Goal: Task Accomplishment & Management: Manage account settings

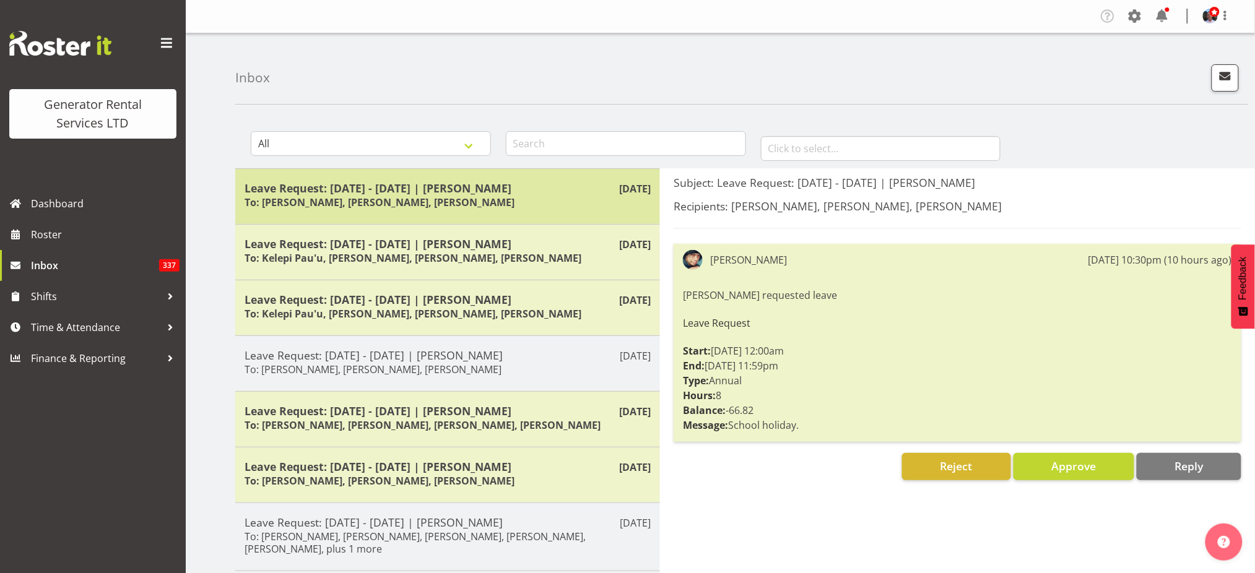
click at [439, 188] on h5 "Leave Request: [DATE] - [DATE] | [PERSON_NAME]" at bounding box center [448, 188] width 406 height 14
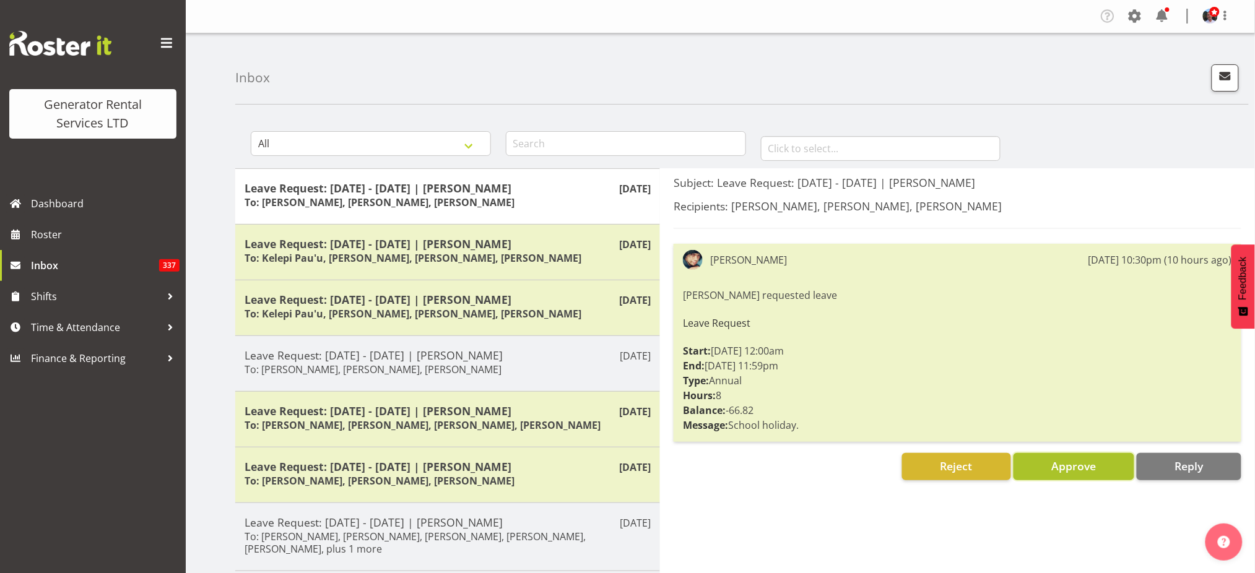
click at [1054, 465] on span "Approve" at bounding box center [1073, 466] width 45 height 15
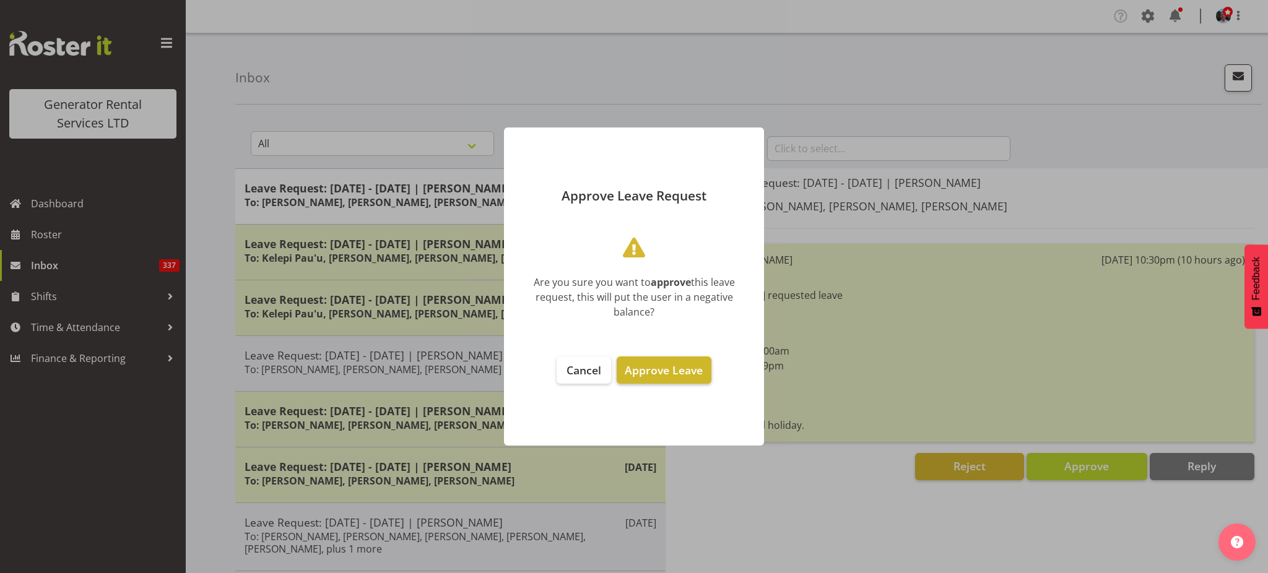
click at [664, 373] on span "Approve Leave" at bounding box center [664, 370] width 78 height 15
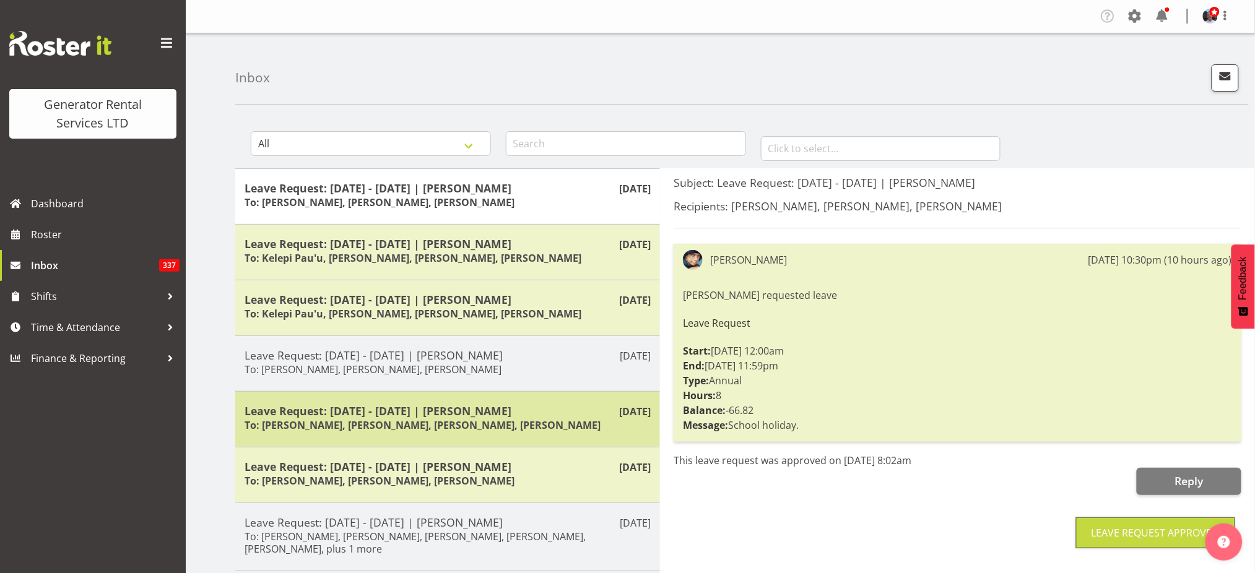
click at [448, 419] on h6 "To: [PERSON_NAME], [PERSON_NAME], [PERSON_NAME], [PERSON_NAME]" at bounding box center [423, 425] width 356 height 12
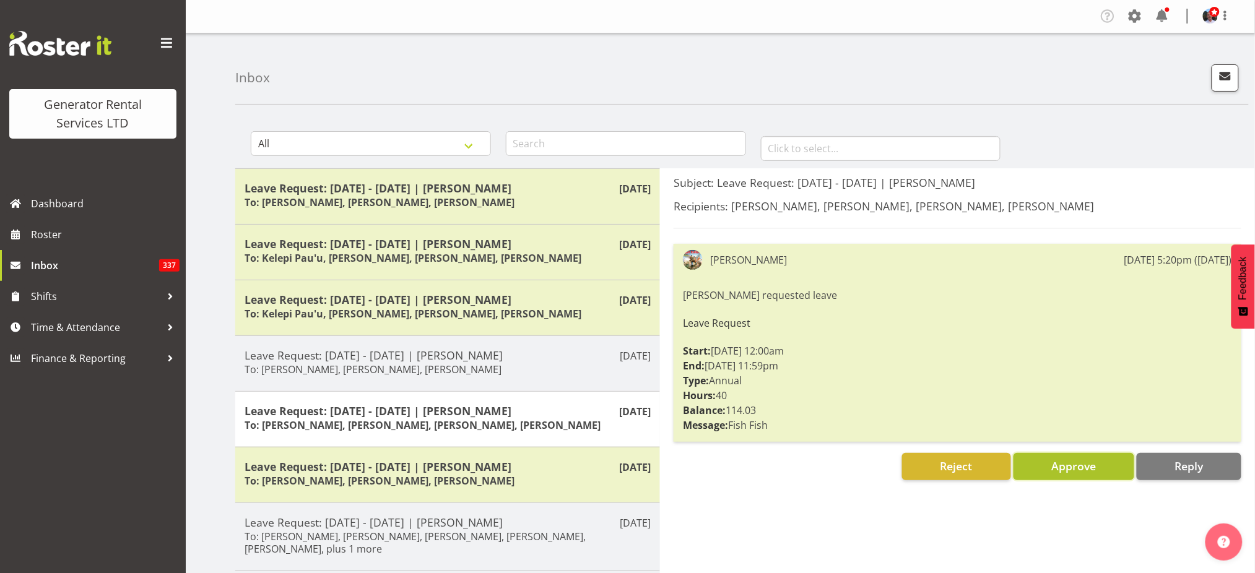
click at [1068, 466] on span "Approve" at bounding box center [1073, 466] width 45 height 15
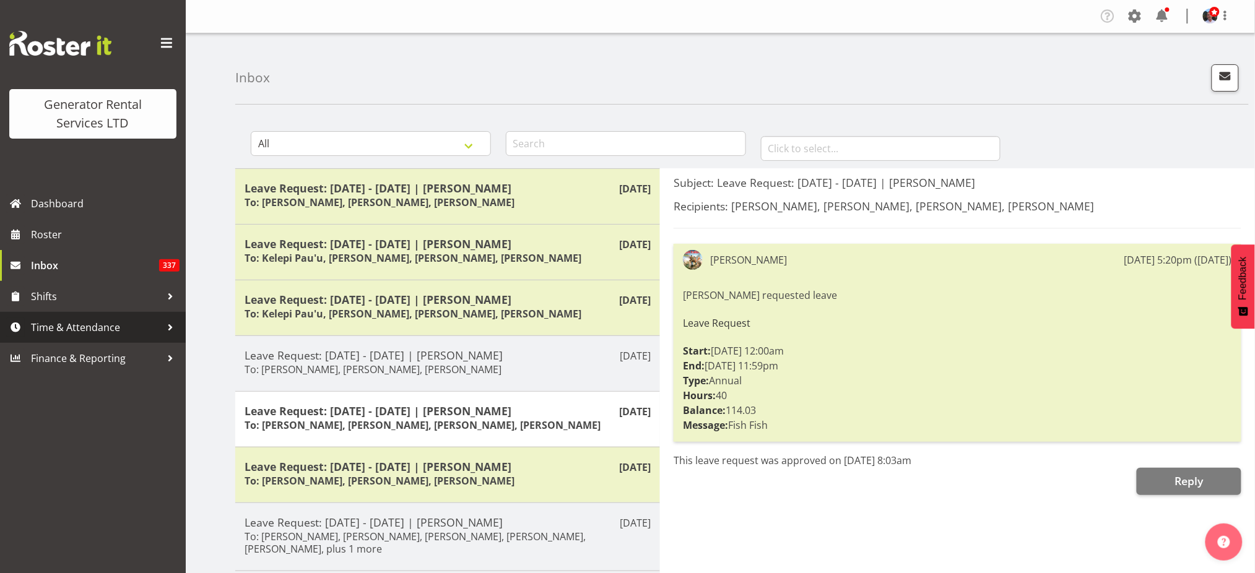
click at [57, 329] on span "Time & Attendance" at bounding box center [96, 327] width 130 height 19
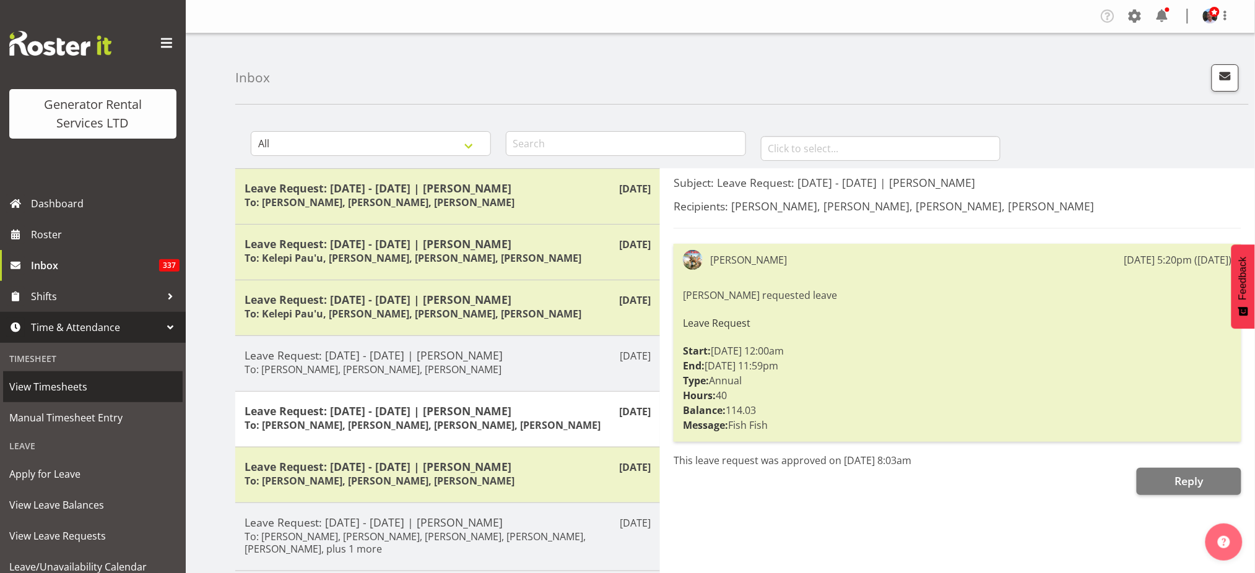
click at [50, 389] on span "View Timesheets" at bounding box center [92, 387] width 167 height 19
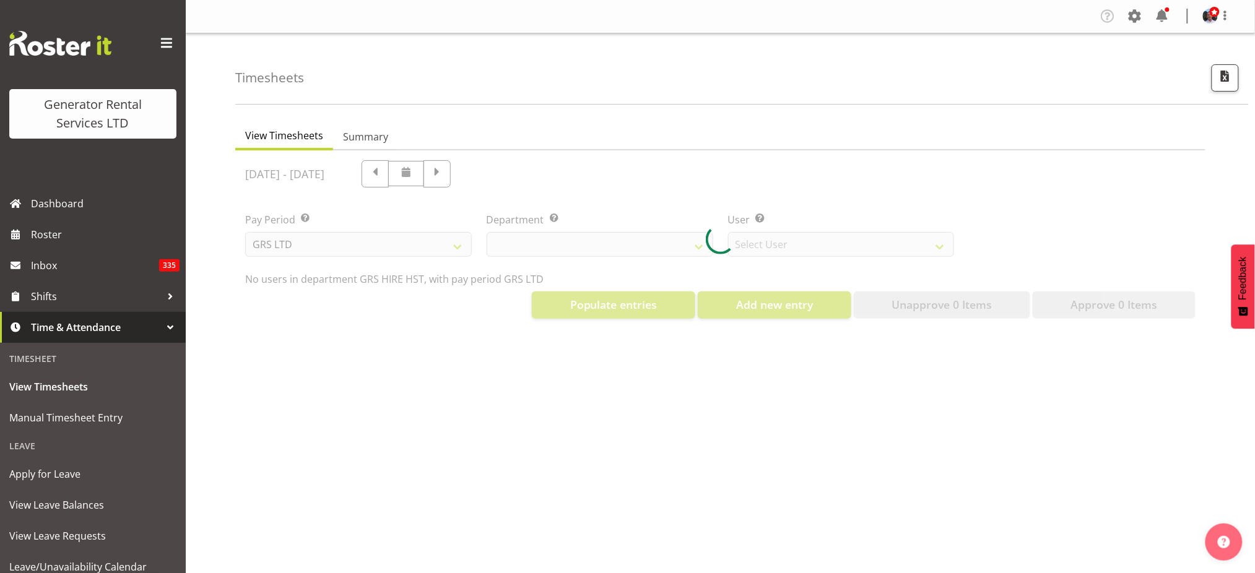
select select "22"
select select "149"
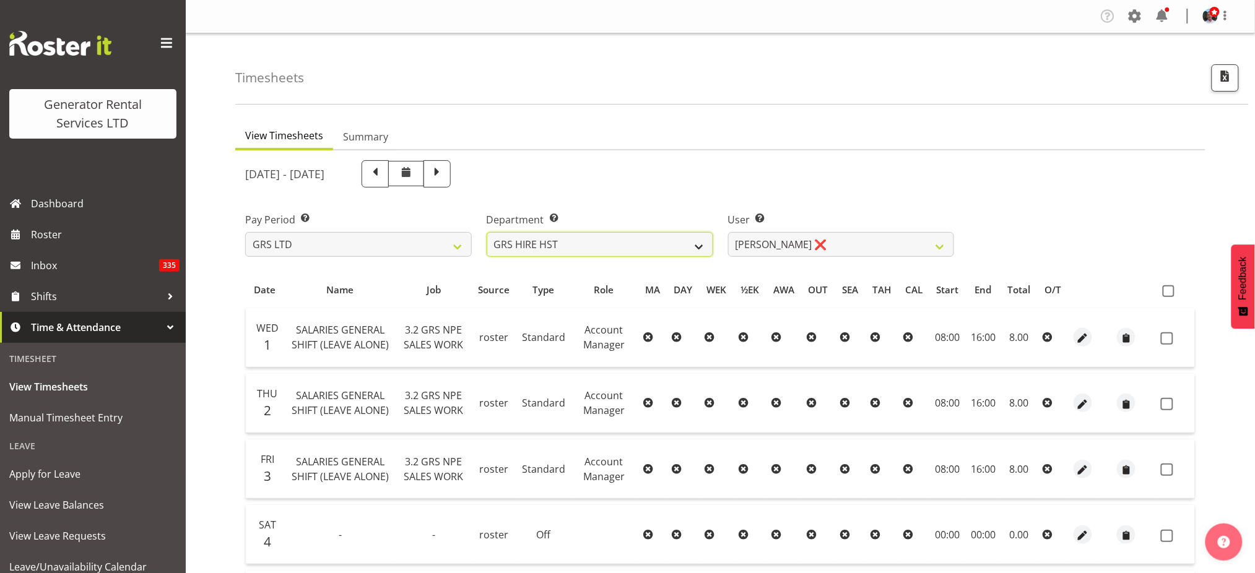
click at [695, 246] on select "GRS ADMIN AKL GRS ADMIN TGA GRS ENGINEERING AKL GRS HIRE AKL GRS HIRE HST GRS H…" at bounding box center [600, 244] width 227 height 25
select select "20"
click at [487, 232] on select "GRS ADMIN AKL GRS ADMIN TGA GRS ENGINEERING AKL GRS HIRE AKL GRS HIRE HST GRS H…" at bounding box center [600, 244] width 227 height 25
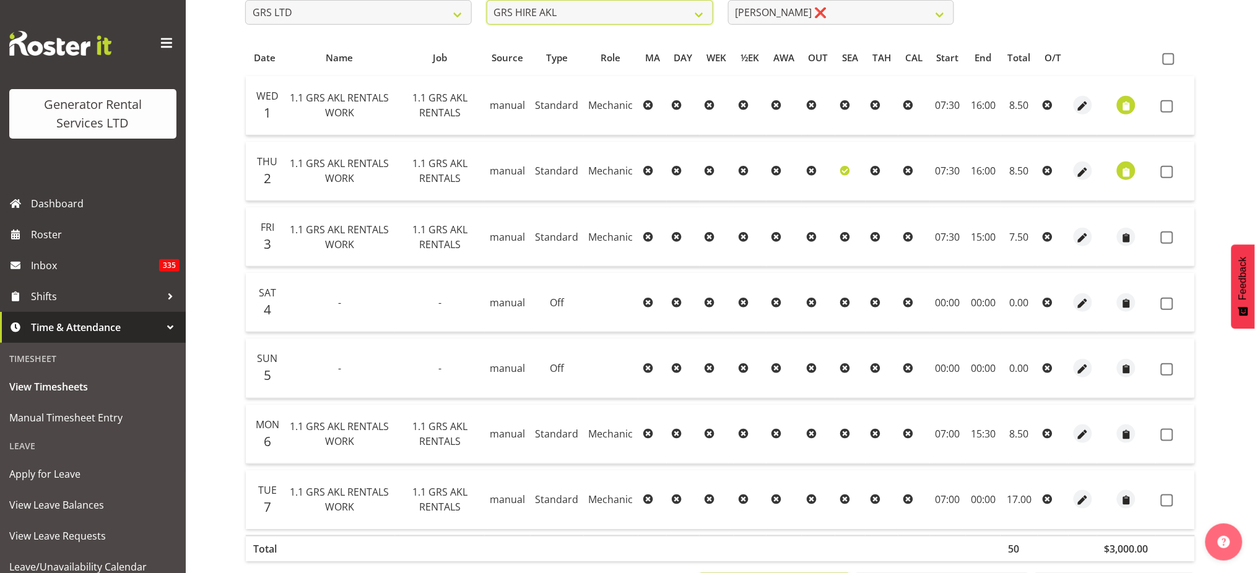
scroll to position [204, 0]
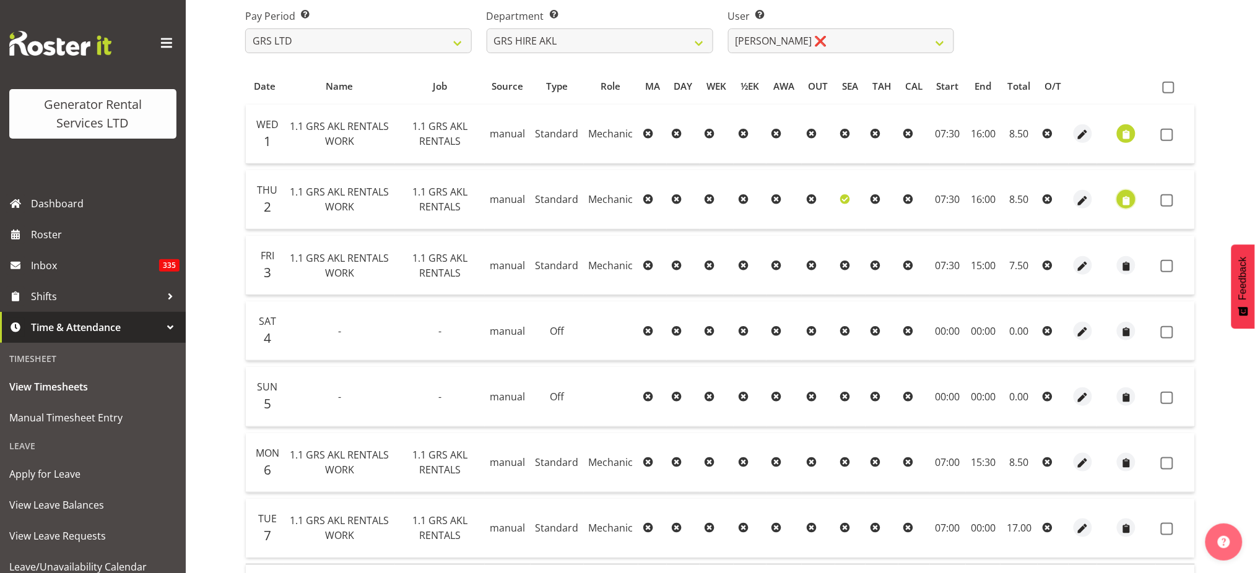
click at [1122, 196] on span "button" at bounding box center [1127, 201] width 14 height 14
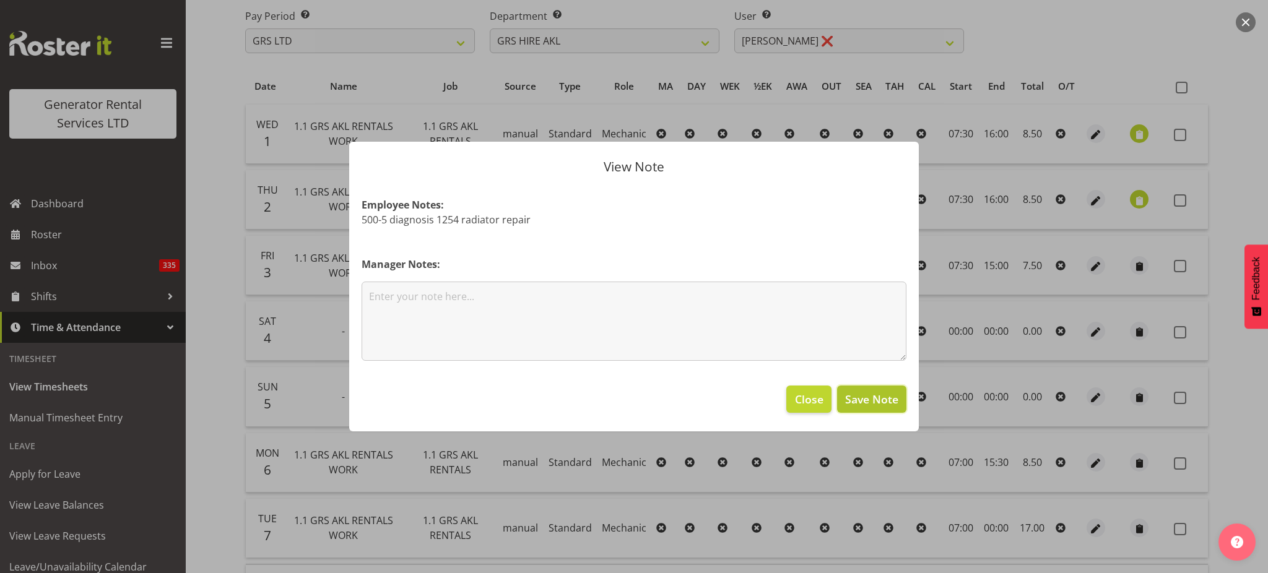
click at [884, 392] on span "Save Note" at bounding box center [871, 399] width 53 height 16
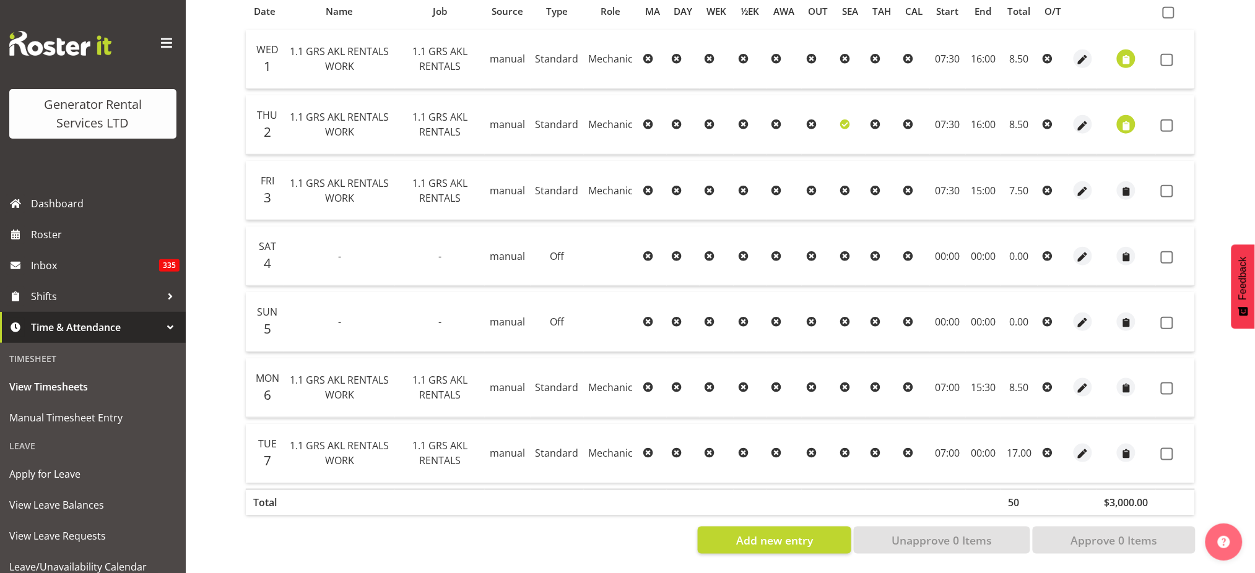
scroll to position [0, 0]
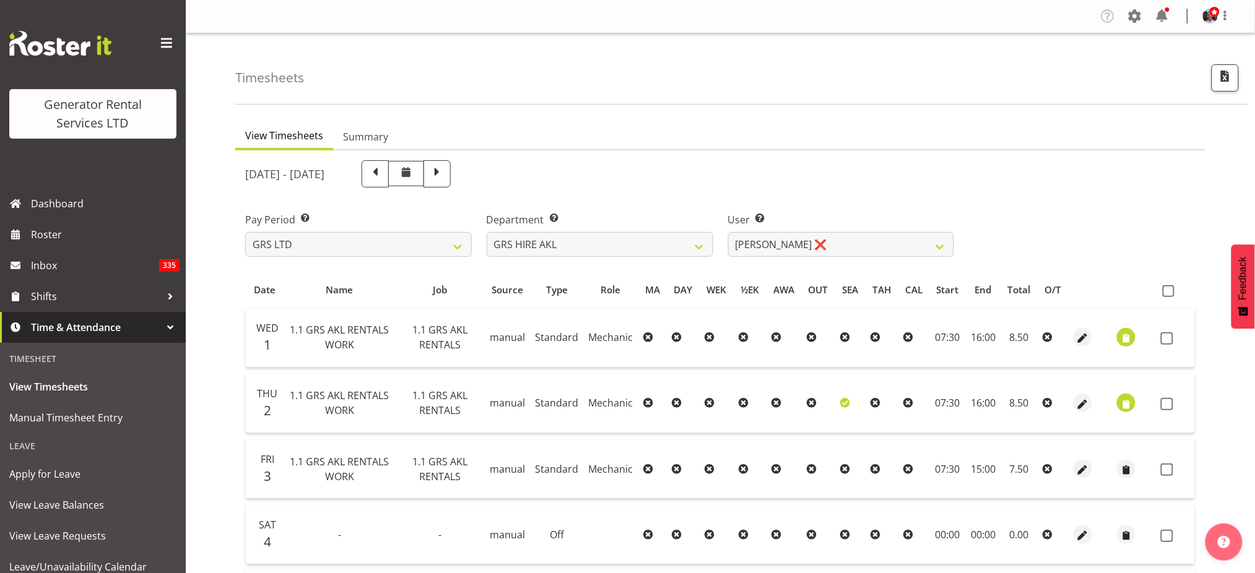
click at [843, 402] on icon at bounding box center [846, 404] width 10 height 10
click at [938, 247] on select "Aaron Naish ❌ Brandon Adonis ❌ Caleb Phillips ❌ Carl Shoebridge ❌ Chris Fry ❌ C…" at bounding box center [841, 244] width 227 height 25
click at [941, 245] on select "Aaron Naish ❌ Brandon Adonis ❌ Caleb Phillips ❌ Carl Shoebridge ❌ Chris Fry ❌ C…" at bounding box center [841, 244] width 227 height 25
click at [728, 232] on select "Aaron Naish ❌ Brandon Adonis ❌ Caleb Phillips ❌ Carl Shoebridge ❌ Chris Fry ❌ C…" at bounding box center [841, 244] width 227 height 25
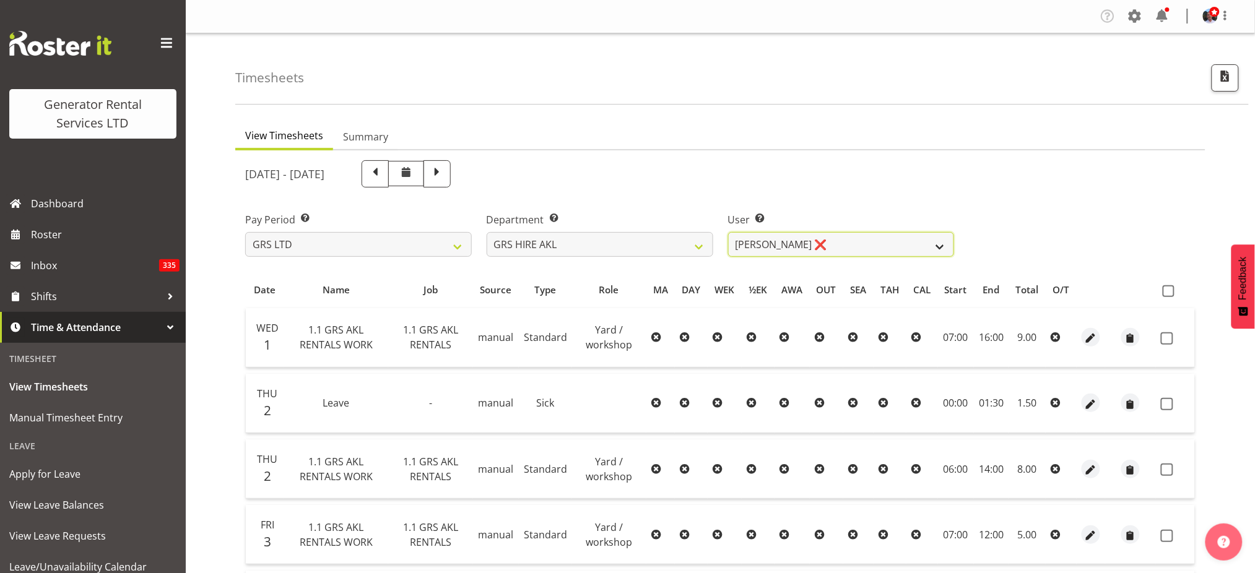
click at [940, 247] on select "Aaron Naish ❌ Brandon Adonis ❌ Caleb Phillips ❌ Carl Shoebridge ❌ Chris Fry ❌ C…" at bounding box center [841, 244] width 227 height 25
click at [728, 232] on select "Aaron Naish ❌ Brandon Adonis ❌ Caleb Phillips ❌ Carl Shoebridge ❌ Chris Fry ❌ C…" at bounding box center [841, 244] width 227 height 25
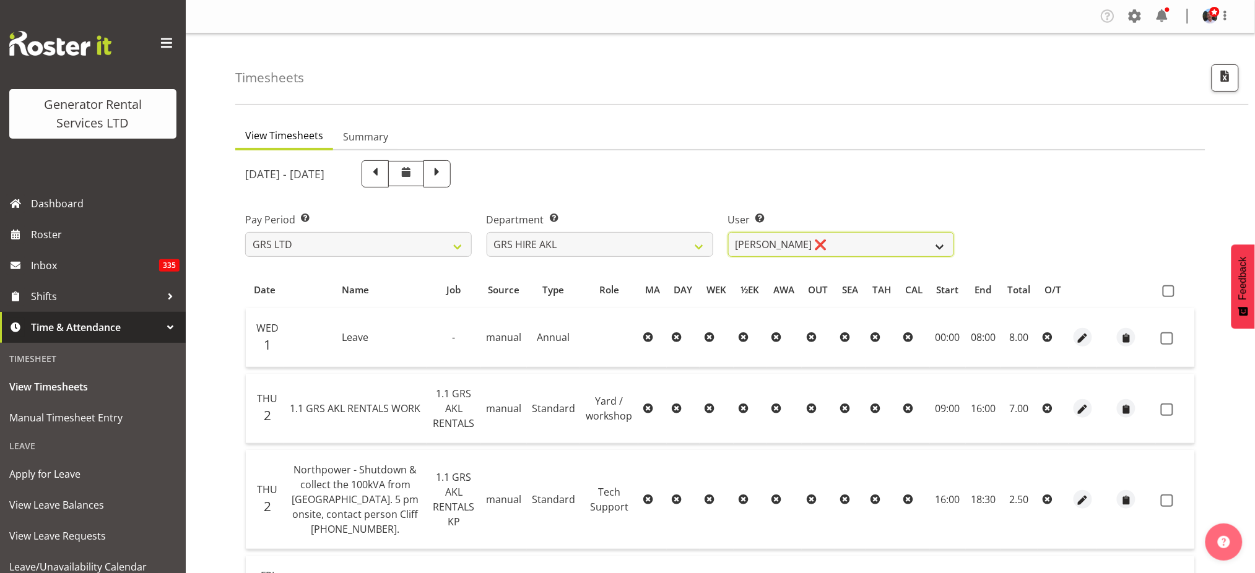
click at [939, 244] on select "Aaron Naish ❌ Brandon Adonis ❌ Caleb Phillips ❌ Carl Shoebridge ❌ Chris Fry ❌ C…" at bounding box center [841, 244] width 227 height 25
select select "154"
click at [728, 232] on select "Aaron Naish ❌ Brandon Adonis ❌ Caleb Phillips ❌ Carl Shoebridge ❌ Chris Fry ❌ C…" at bounding box center [841, 244] width 227 height 25
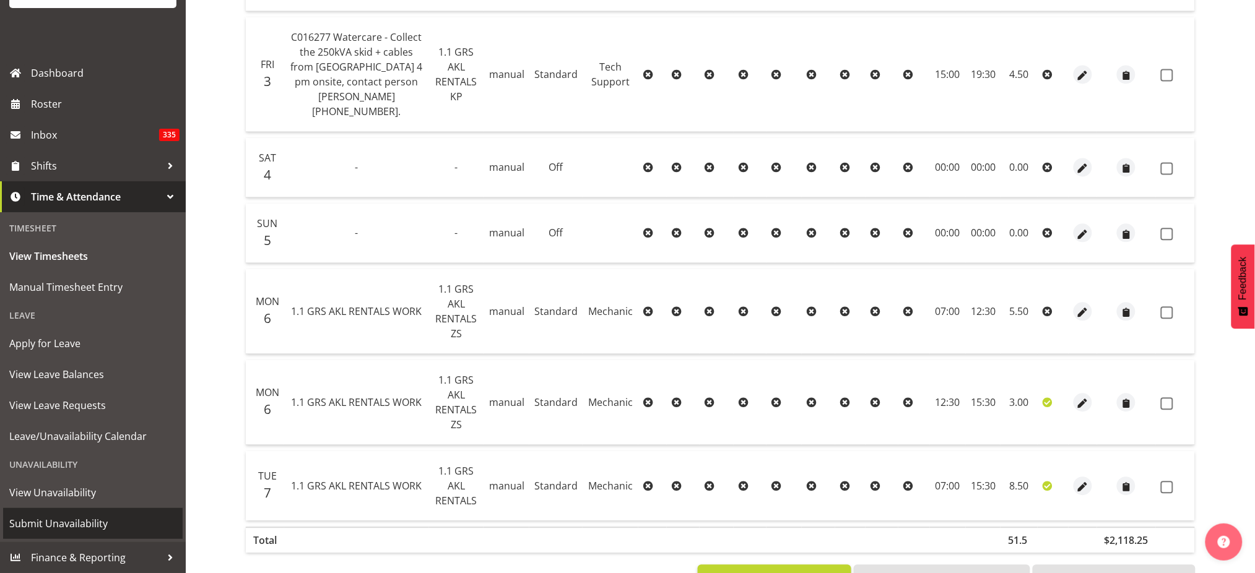
scroll to position [882, 0]
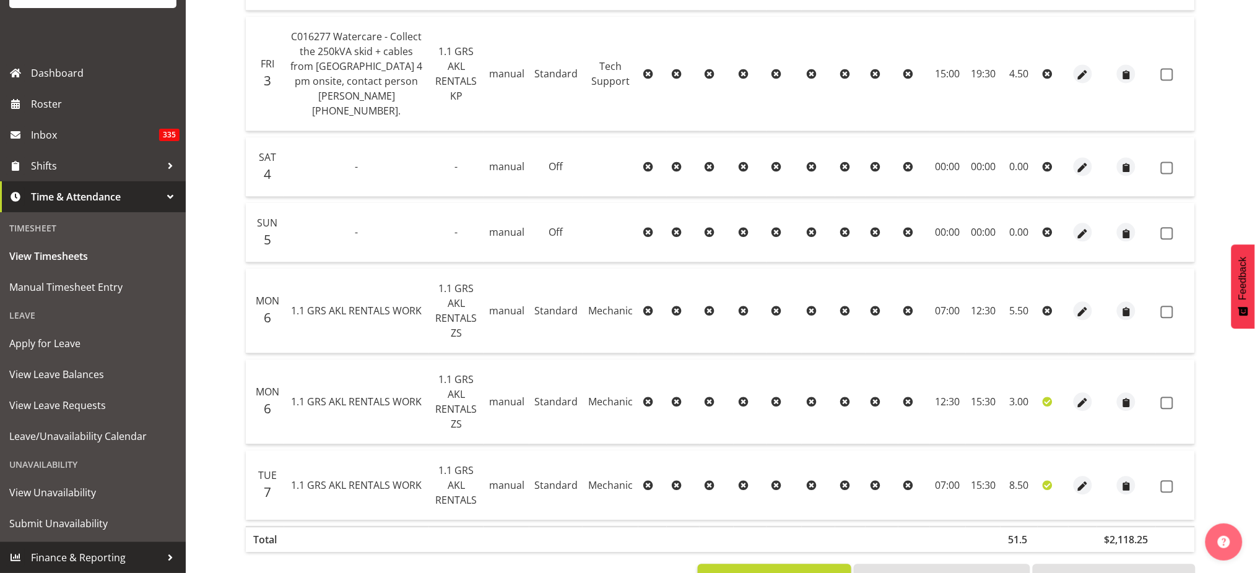
click at [109, 555] on span "Finance & Reporting" at bounding box center [96, 558] width 130 height 19
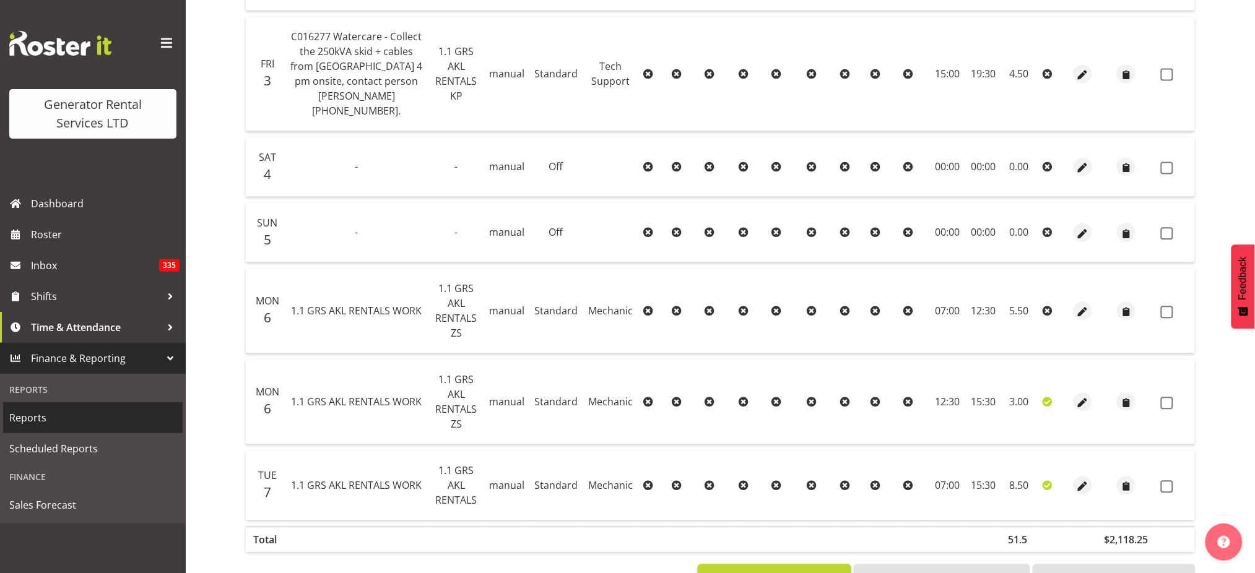
scroll to position [0, 0]
click at [45, 419] on span "Reports" at bounding box center [92, 418] width 167 height 19
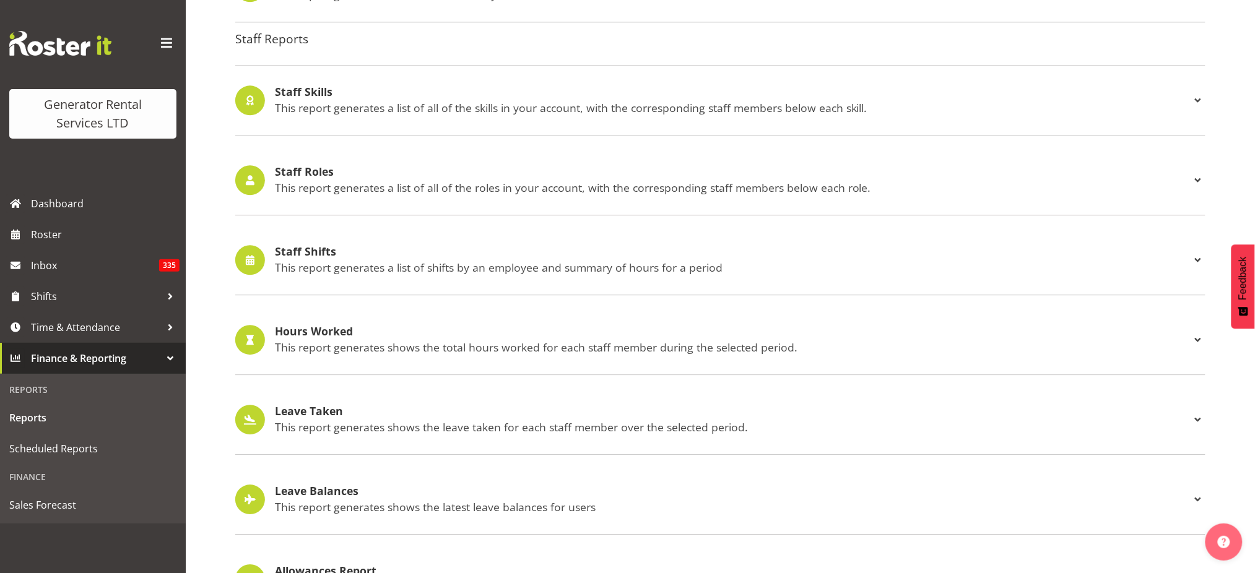
scroll to position [1146, 0]
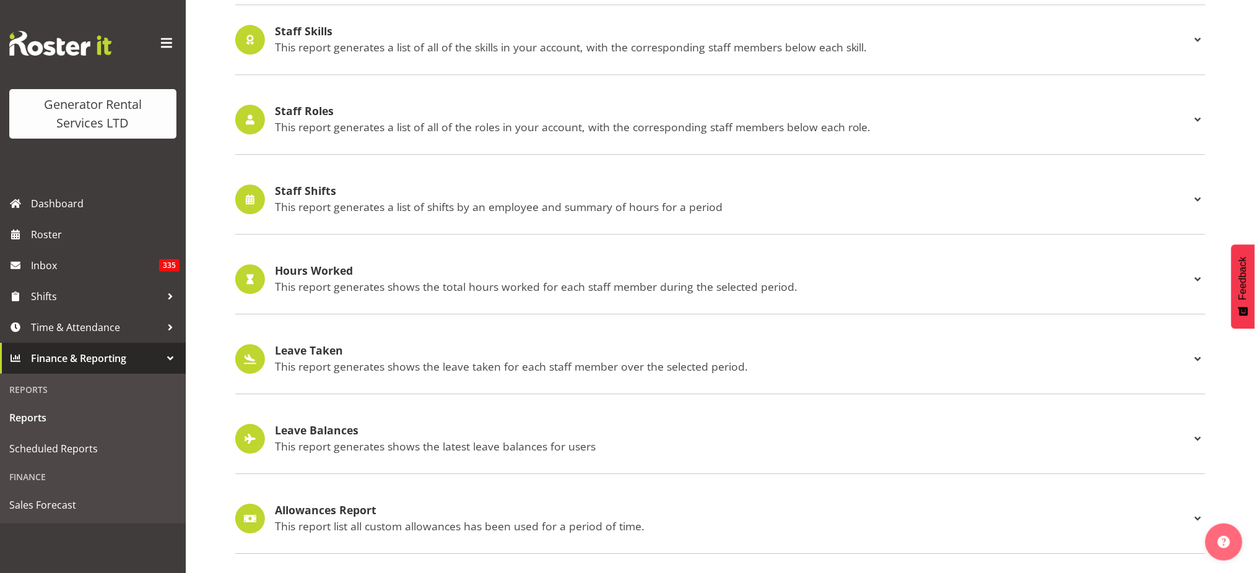
click at [321, 265] on h4 "Hours Worked" at bounding box center [733, 271] width 916 height 12
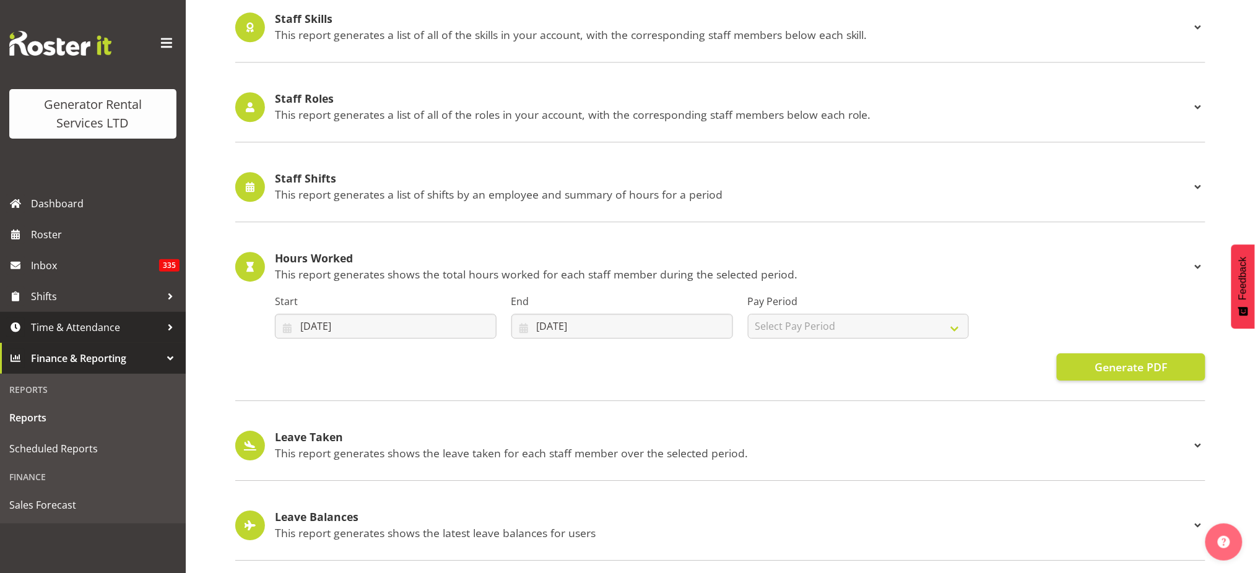
click at [82, 327] on span "Time & Attendance" at bounding box center [96, 327] width 130 height 19
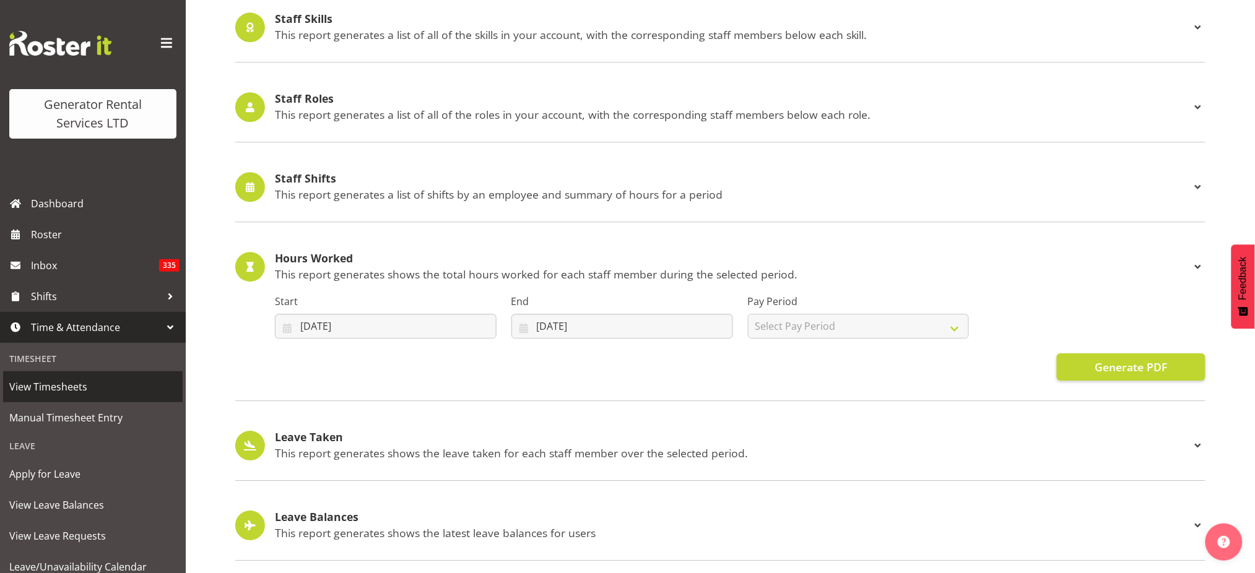
click at [73, 388] on span "View Timesheets" at bounding box center [92, 387] width 167 height 19
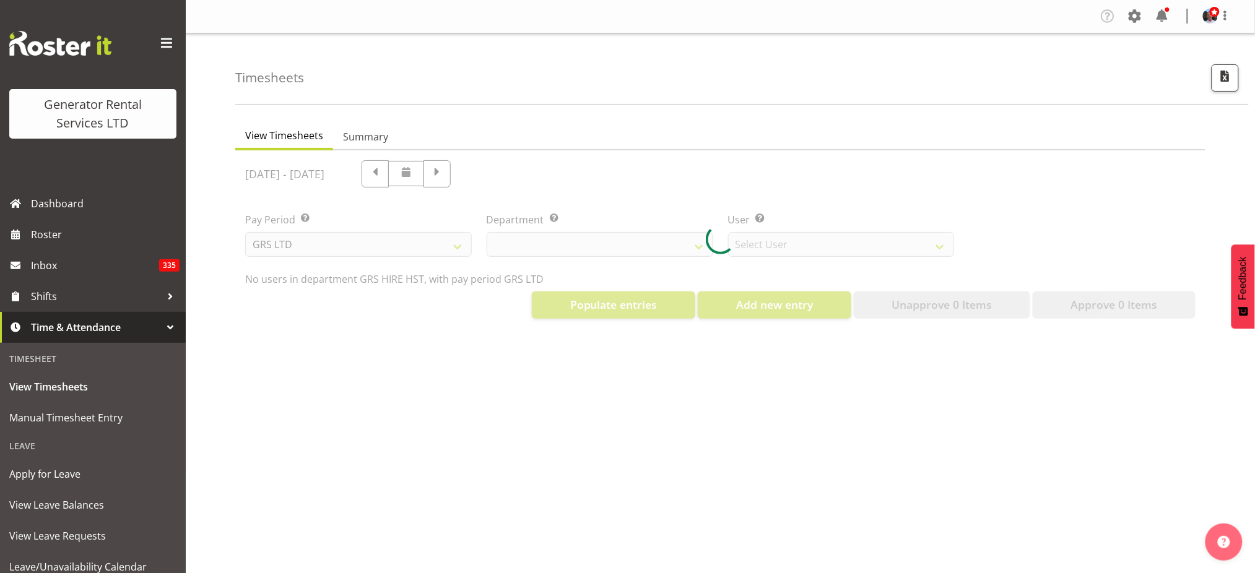
select select "22"
select select "149"
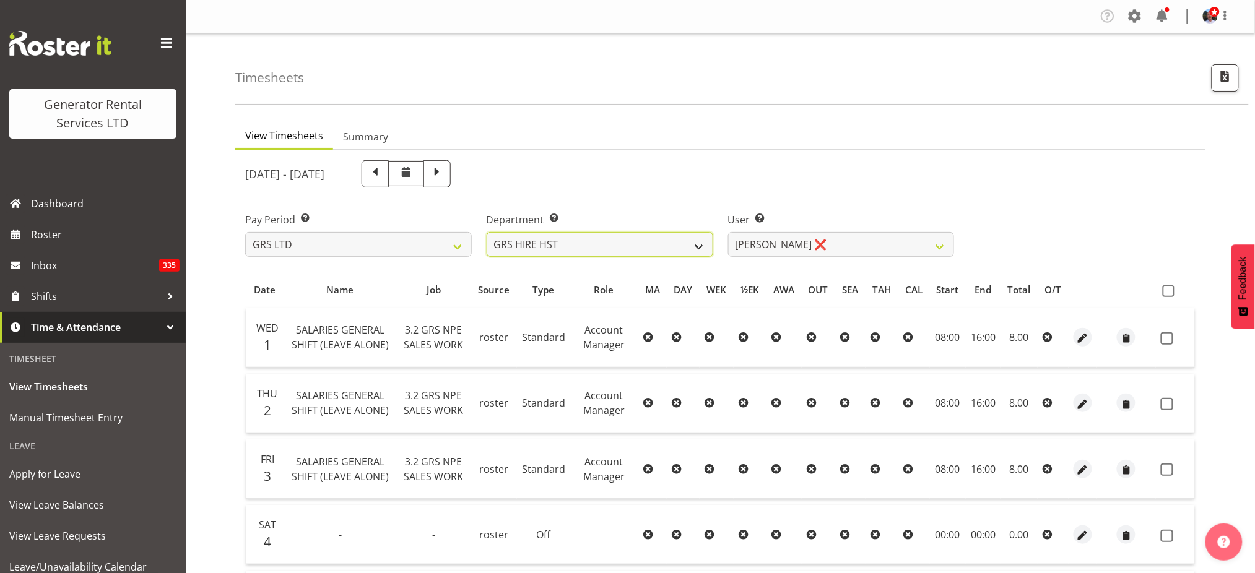
click at [698, 245] on select "GRS ADMIN AKL GRS ADMIN TGA GRS ENGINEERING AKL GRS HIRE AKL GRS HIRE HST GRS H…" at bounding box center [600, 244] width 227 height 25
select select "20"
click at [487, 232] on select "GRS ADMIN AKL GRS ADMIN TGA GRS ENGINEERING AKL GRS HIRE AKL GRS HIRE HST GRS H…" at bounding box center [600, 244] width 227 height 25
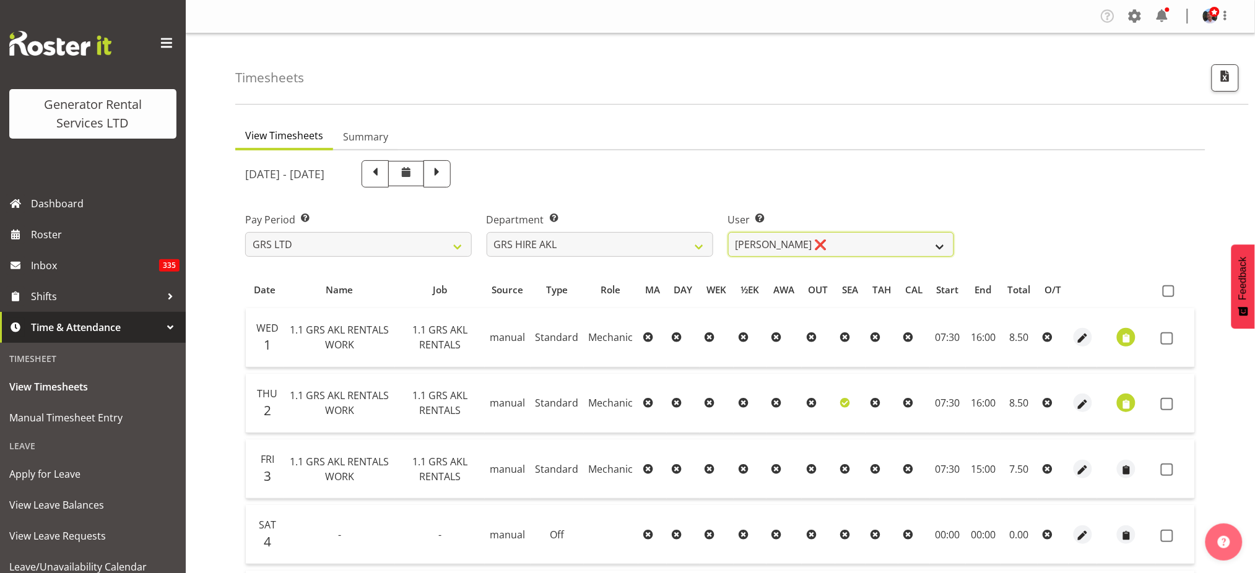
click at [941, 243] on select "Aaron Naish ❌ Brandon Adonis ❌ Caleb Phillips ❌ Carl Shoebridge ❌ Chris Fry ❌ C…" at bounding box center [841, 244] width 227 height 25
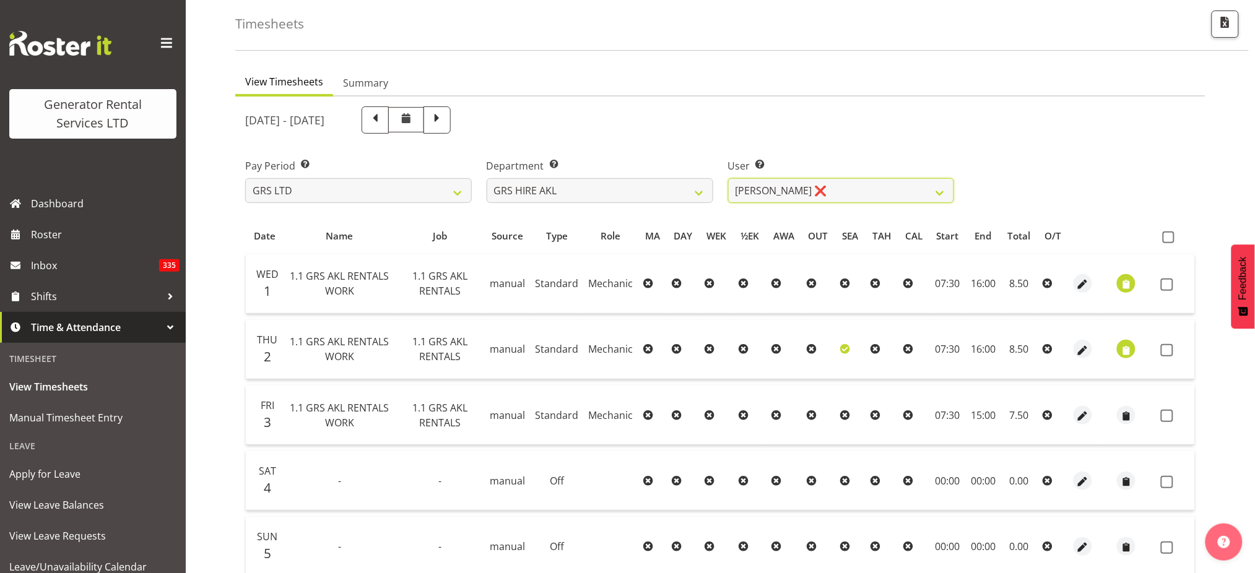
scroll to position [82, 0]
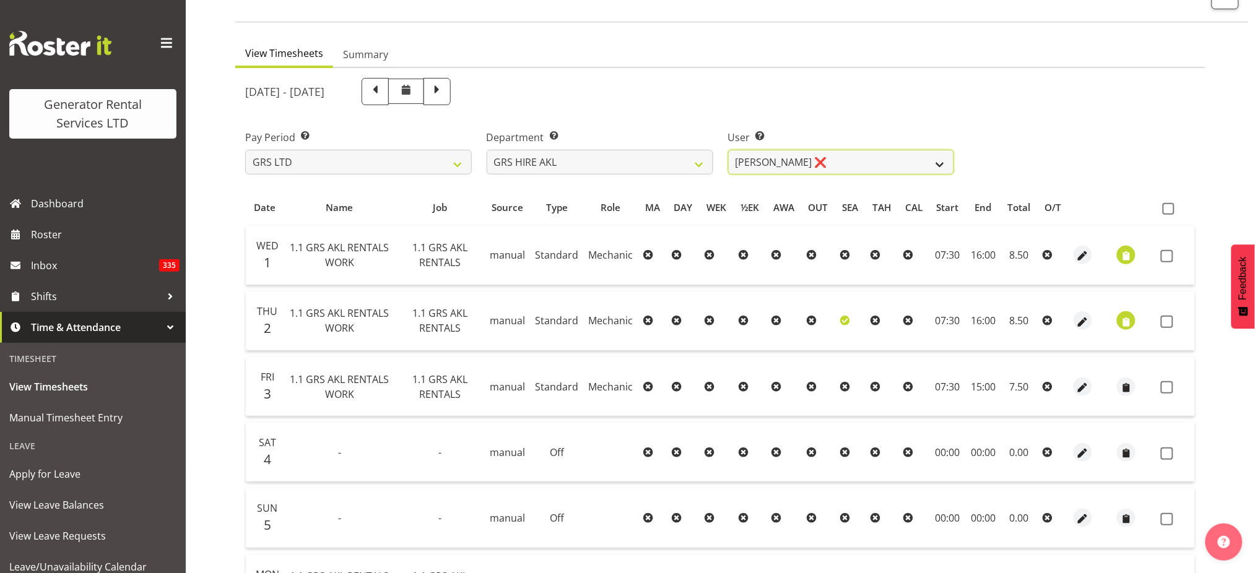
click at [941, 161] on select "Aaron Naish ❌ Brandon Adonis ❌ Caleb Phillips ❌ Carl Shoebridge ❌ Chris Fry ❌ C…" at bounding box center [841, 162] width 227 height 25
click at [728, 150] on select "Aaron Naish ❌ Brandon Adonis ❌ Caleb Phillips ❌ Carl Shoebridge ❌ Chris Fry ❌ C…" at bounding box center [841, 162] width 227 height 25
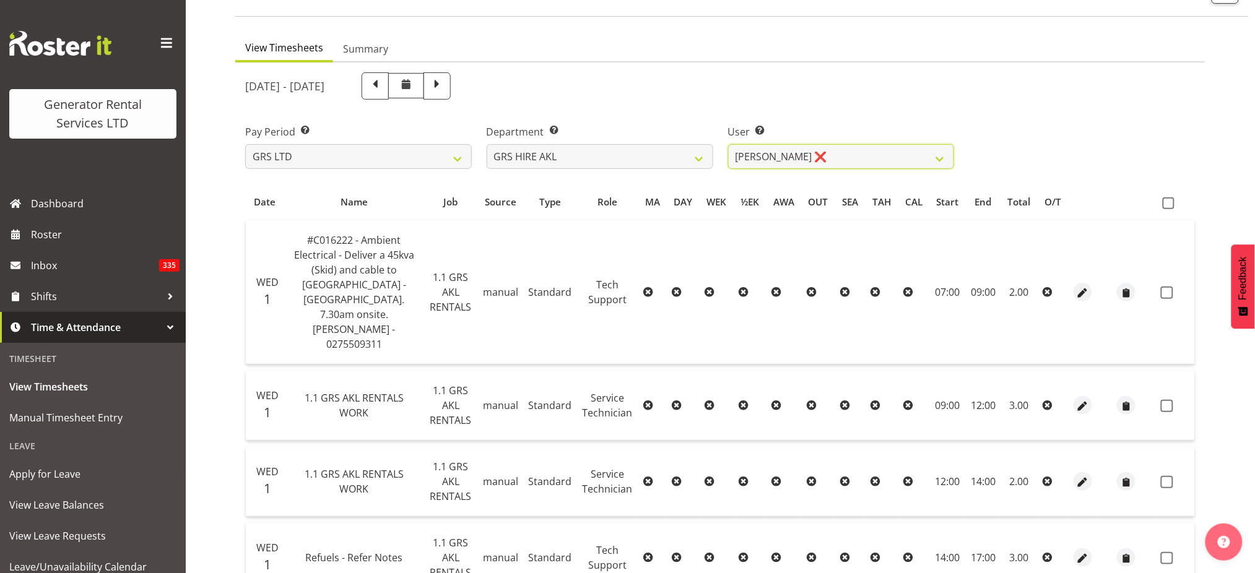
scroll to position [0, 0]
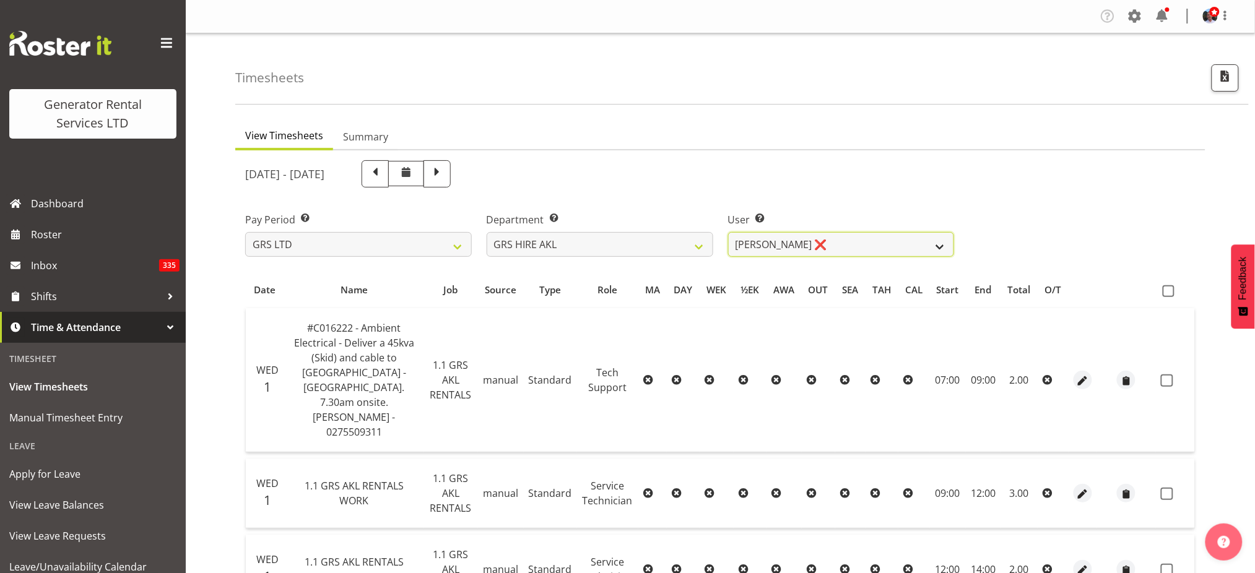
click at [939, 245] on select "Aaron Naish ❌ Brandon Adonis ❌ Caleb Phillips ❌ Carl Shoebridge ❌ Chris Fry ❌ C…" at bounding box center [841, 244] width 227 height 25
select select "177"
click at [728, 232] on select "Aaron Naish ❌ Brandon Adonis ❌ Caleb Phillips ❌ Carl Shoebridge ❌ Chris Fry ❌ C…" at bounding box center [841, 244] width 227 height 25
